Goal: Obtain resource: Download file/media

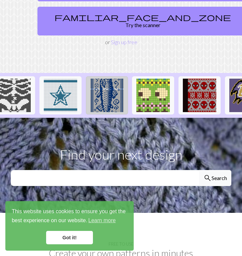
scroll to position [0, 525]
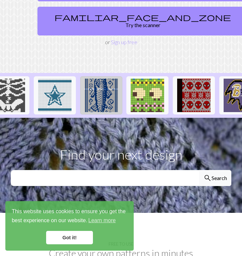
click at [100, 91] on img at bounding box center [101, 94] width 33 height 33
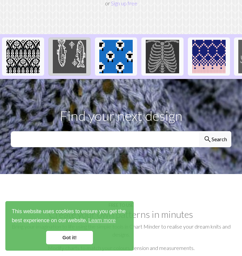
click at [70, 50] on img at bounding box center [69, 56] width 33 height 33
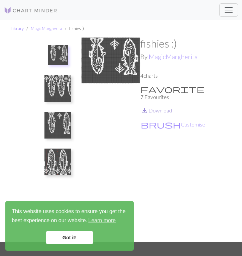
click at [162, 107] on link "save_alt Download" at bounding box center [156, 110] width 32 height 6
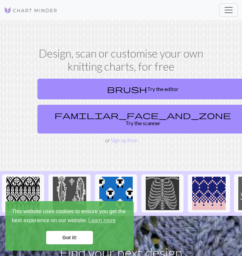
click at [230, 8] on span "Toggle navigation" at bounding box center [228, 10] width 10 height 10
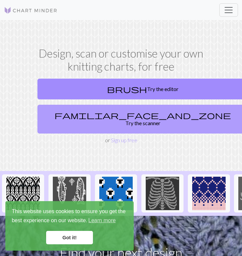
click at [116, 144] on div "brush Try the editor familiar_face_and_zone Try the scanner or Sign up free" at bounding box center [121, 110] width 172 height 68
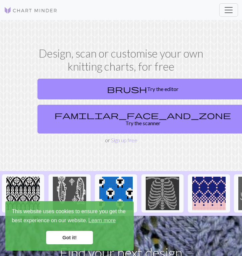
click at [230, 8] on span "Toggle navigation" at bounding box center [228, 10] width 10 height 10
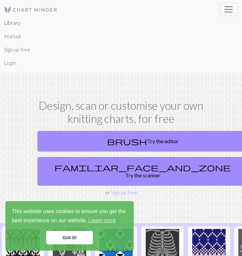
click at [16, 20] on link "Library" at bounding box center [12, 22] width 16 height 13
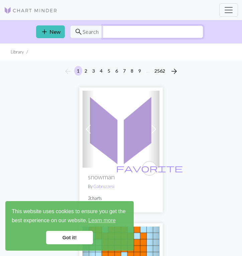
click at [110, 30] on input "text" at bounding box center [153, 31] width 101 height 13
type input "FISH"
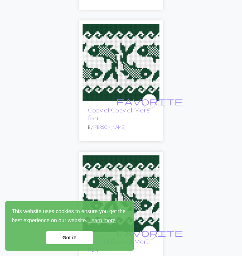
scroll to position [306, 0]
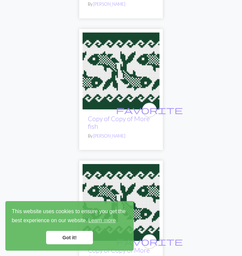
click at [111, 57] on img at bounding box center [120, 70] width 77 height 77
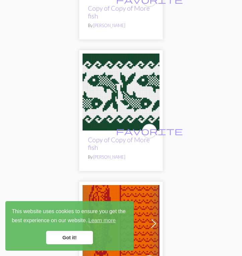
scroll to position [548, 0]
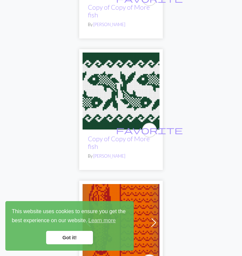
click at [125, 97] on img at bounding box center [120, 90] width 77 height 77
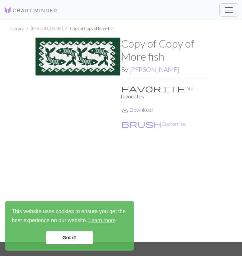
click at [145, 106] on link "save_alt Download" at bounding box center [137, 109] width 32 height 6
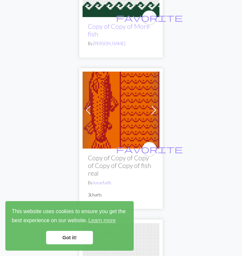
scroll to position [661, 0]
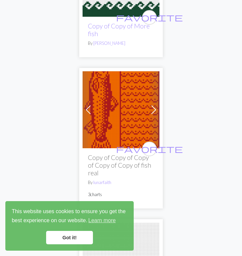
click at [123, 160] on h2 "Copy of Copy of Copy of Copy of Copy of fish real" at bounding box center [121, 164] width 66 height 23
click at [138, 114] on img at bounding box center [120, 109] width 77 height 77
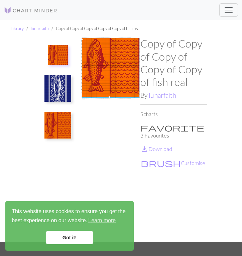
click at [59, 95] on img at bounding box center [57, 88] width 27 height 27
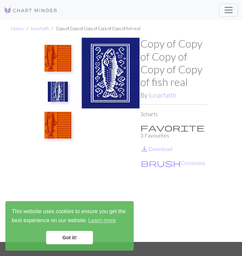
click at [59, 122] on img at bounding box center [57, 125] width 27 height 27
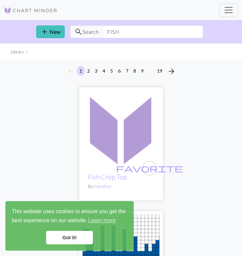
click at [23, 10] on img at bounding box center [30, 10] width 53 height 8
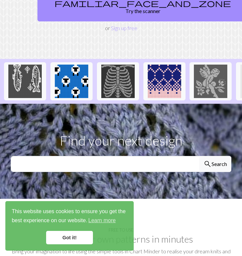
scroll to position [0, 11]
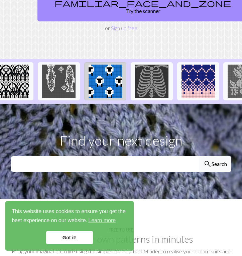
click at [97, 79] on img at bounding box center [105, 80] width 33 height 33
